Goal: Task Accomplishment & Management: Complete application form

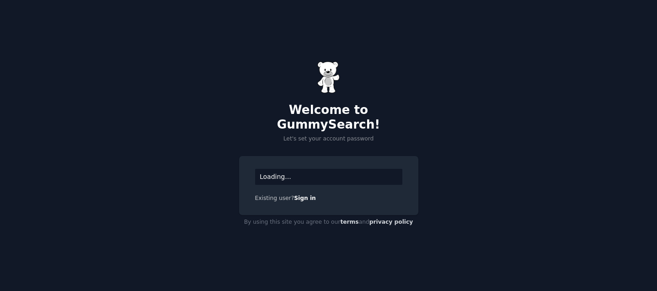
click at [296, 169] on div "Loading..." at bounding box center [328, 177] width 147 height 16
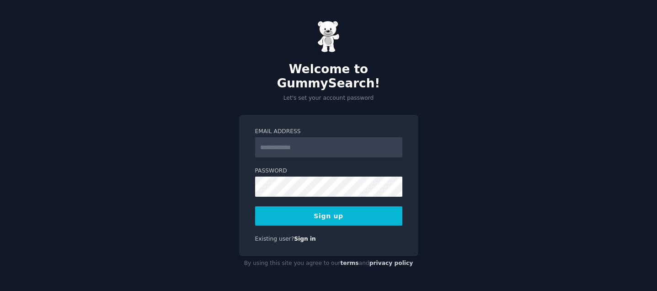
click at [284, 145] on input "Email Address" at bounding box center [328, 147] width 147 height 20
type input "**********"
click at [329, 213] on button "Sign up" at bounding box center [328, 215] width 147 height 19
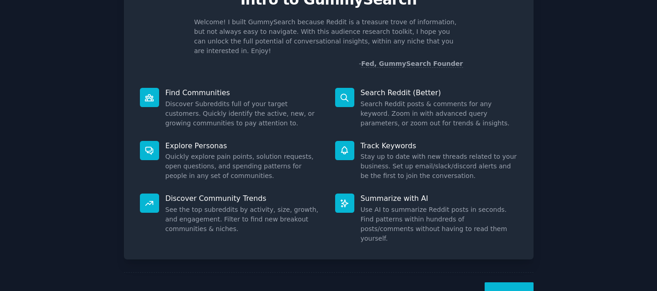
scroll to position [67, 0]
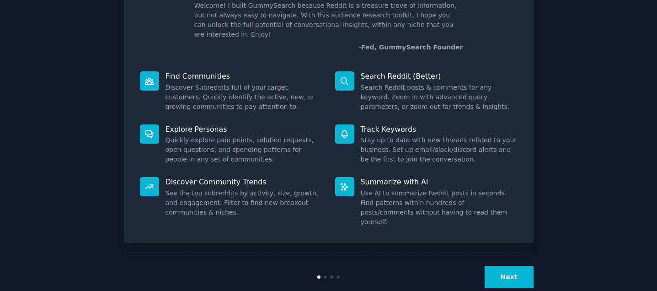
click at [505, 266] on button "Next" at bounding box center [509, 277] width 49 height 22
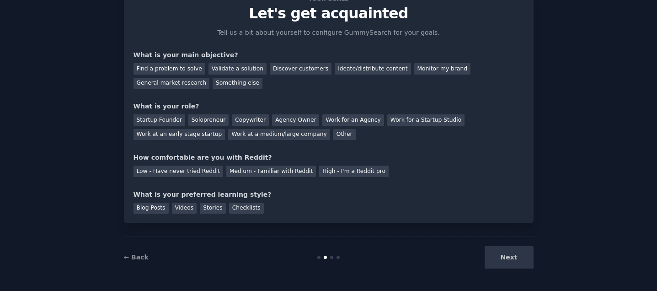
scroll to position [37, 0]
click at [505, 255] on div "Next" at bounding box center [465, 257] width 137 height 22
click at [492, 275] on div "← Back Next" at bounding box center [329, 257] width 410 height 42
click at [502, 253] on div "Next" at bounding box center [465, 257] width 137 height 22
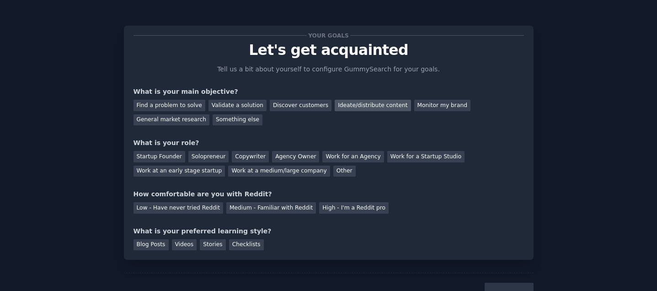
click at [352, 107] on div "Ideate/distribute content" at bounding box center [373, 105] width 76 height 11
click at [176, 120] on div "General market research" at bounding box center [172, 119] width 76 height 11
click at [343, 106] on div "Ideate/distribute content" at bounding box center [373, 105] width 76 height 11
click at [334, 173] on div "Other" at bounding box center [344, 171] width 22 height 11
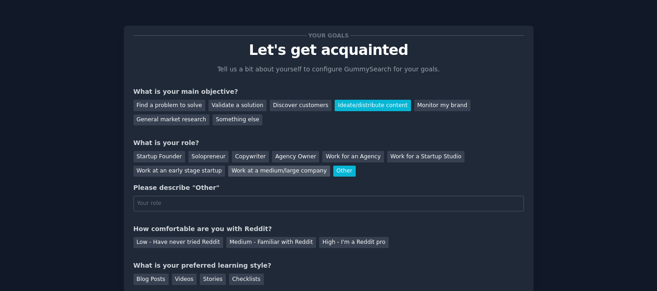
click at [272, 169] on div "Work at a medium/large company" at bounding box center [279, 171] width 102 height 11
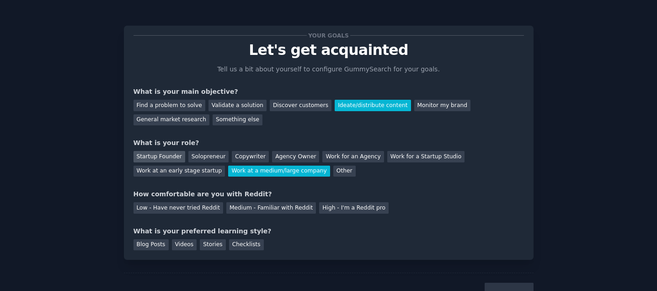
click at [154, 155] on div "Startup Founder" at bounding box center [160, 156] width 52 height 11
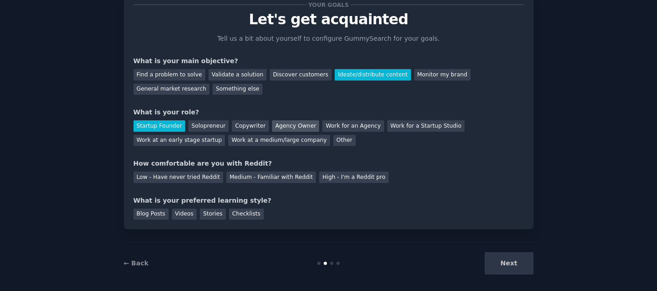
scroll to position [37, 0]
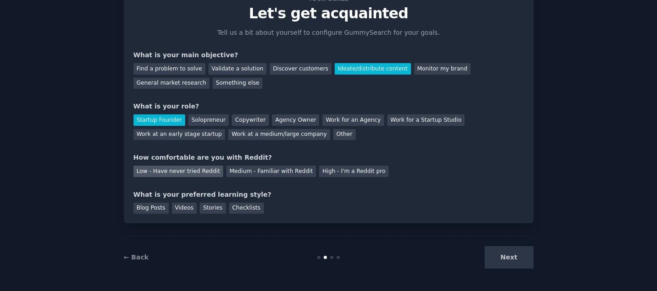
click at [195, 173] on div "Low - Have never tried Reddit" at bounding box center [179, 171] width 90 height 11
click at [213, 209] on div "Stories" at bounding box center [213, 208] width 26 height 11
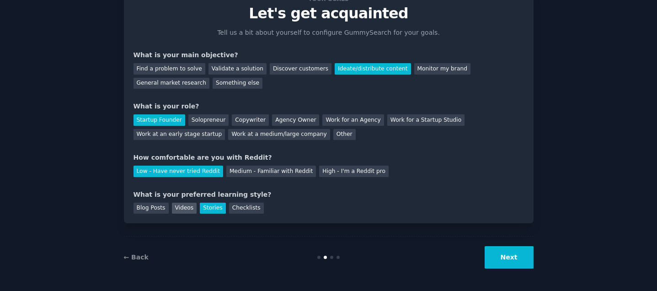
click at [186, 211] on div "Videos" at bounding box center [184, 208] width 25 height 11
click at [510, 262] on button "Next" at bounding box center [509, 257] width 49 height 22
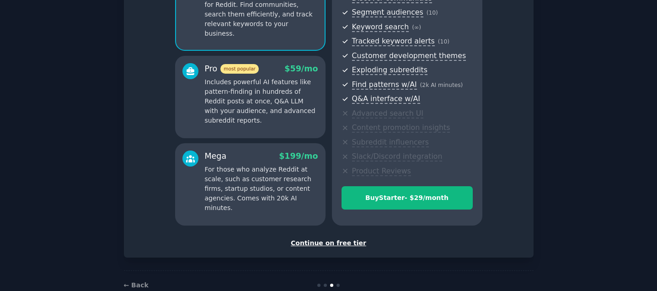
scroll to position [135, 0]
